Goal: Information Seeking & Learning: Learn about a topic

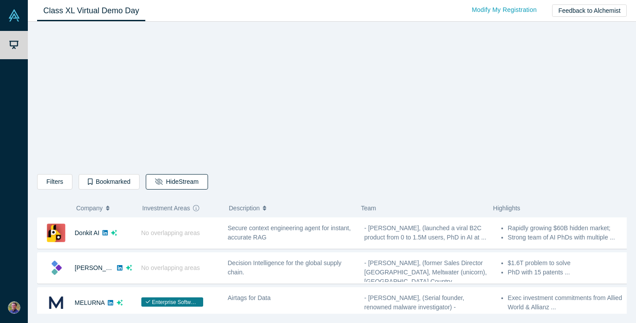
click at [173, 181] on button "Hide Stream" at bounding box center [177, 181] width 62 height 15
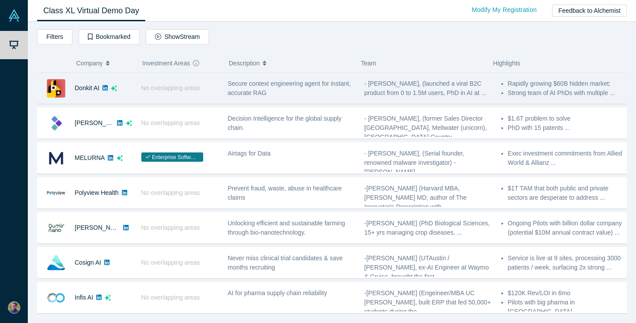
click at [168, 86] on span "No overlapping areas" at bounding box center [170, 87] width 59 height 7
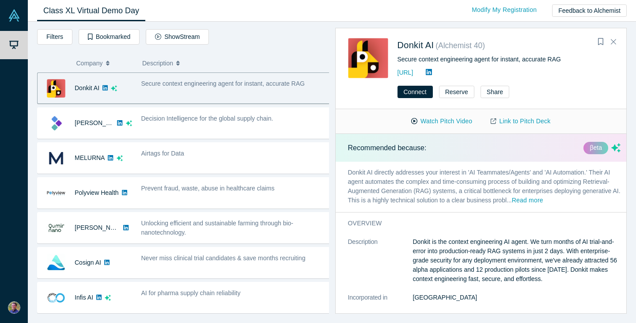
click at [252, 41] on div "Filters AI Artificial Intelligence B2B SaaS AI (Artificial Intelligence) Data A…" at bounding box center [183, 38] width 292 height 19
click at [614, 40] on icon "Close" at bounding box center [613, 42] width 5 height 8
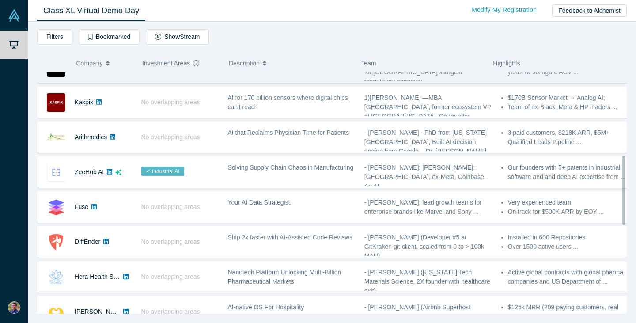
scroll to position [309, 0]
